Goal: Navigation & Orientation: Find specific page/section

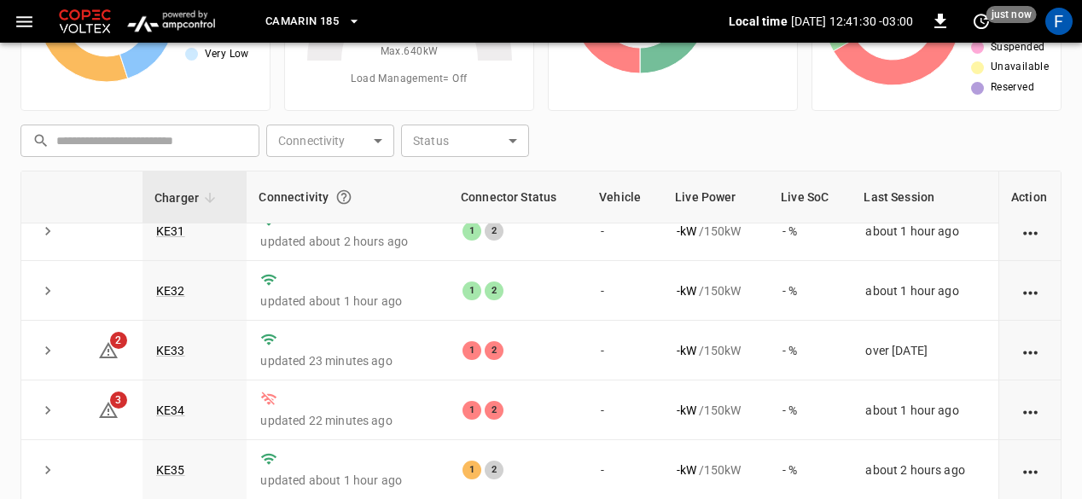
scroll to position [21, 0]
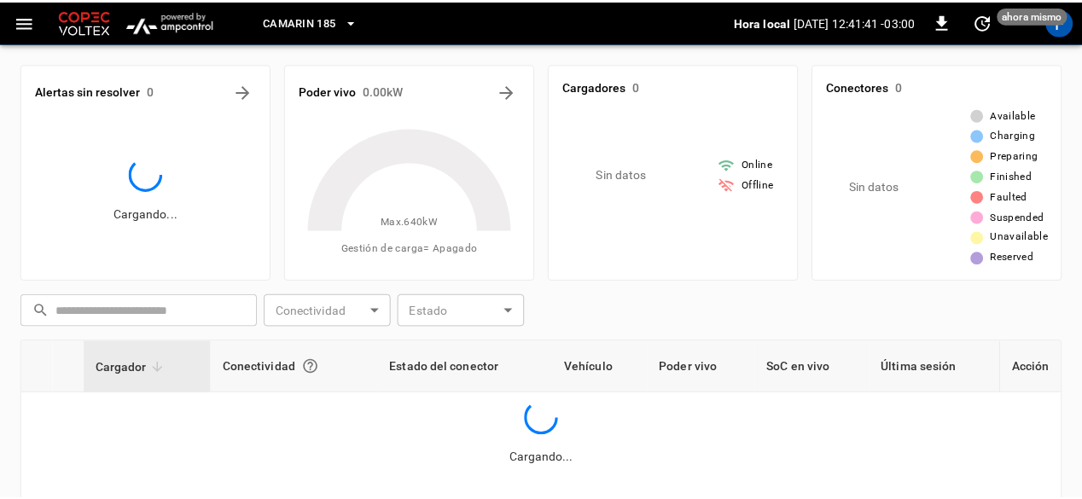
scroll to position [170, 0]
